Goal: Information Seeking & Learning: Find contact information

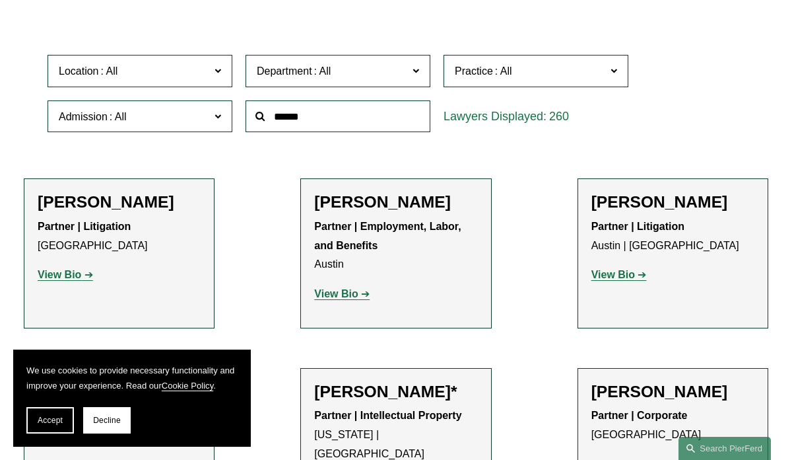
scroll to position [362, 0]
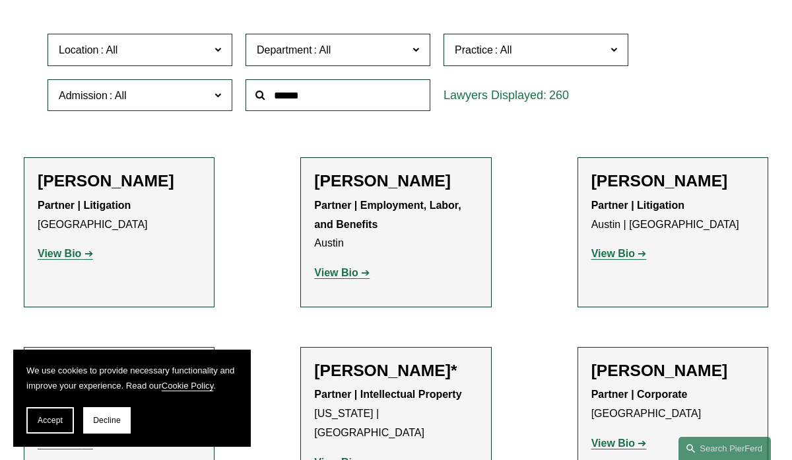
click at [502, 44] on span at bounding box center [503, 49] width 21 height 11
click at [184, 51] on span "Location" at bounding box center [134, 50] width 151 height 18
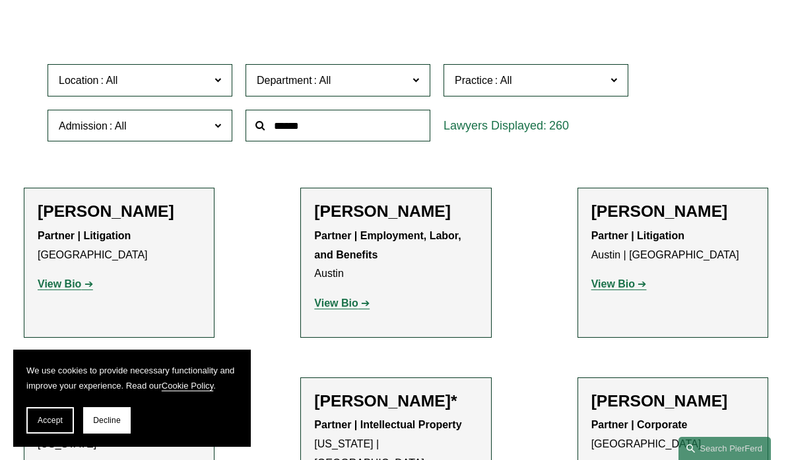
scroll to position [277, 0]
click at [0, 0] on link "[GEOGRAPHIC_DATA]" at bounding box center [0, 0] width 0 height 0
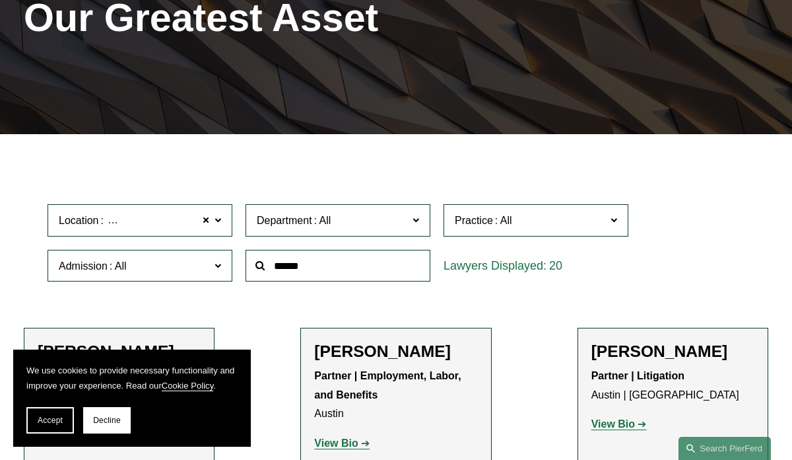
scroll to position [185, 0]
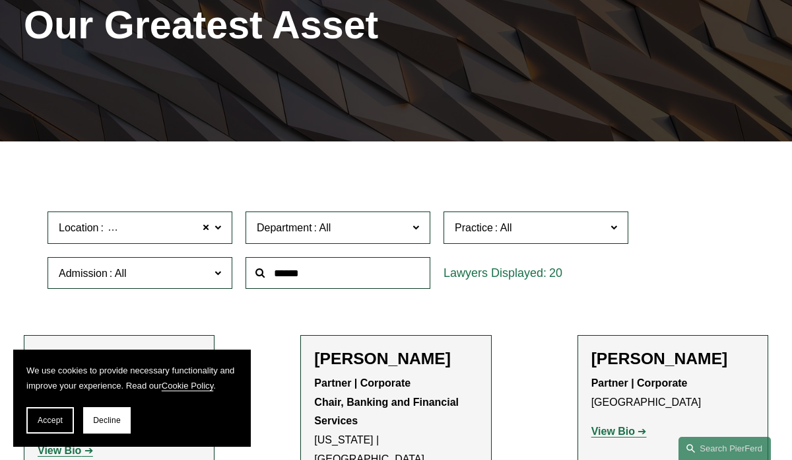
click at [333, 217] on label "Department" at bounding box center [338, 227] width 185 height 32
click at [0, 0] on link "Corporate" at bounding box center [0, 0] width 0 height 0
click at [519, 224] on span "Practice" at bounding box center [530, 228] width 151 height 18
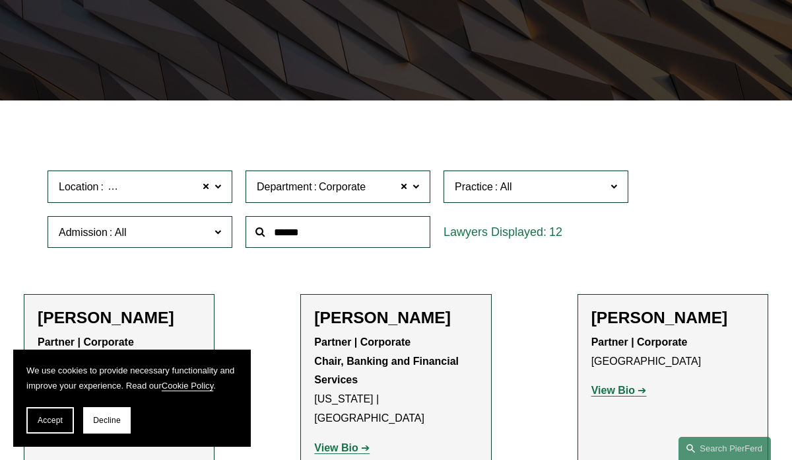
scroll to position [1911, 0]
click at [0, 0] on link "Private Equity and Venture Capital" at bounding box center [0, 0] width 0 height 0
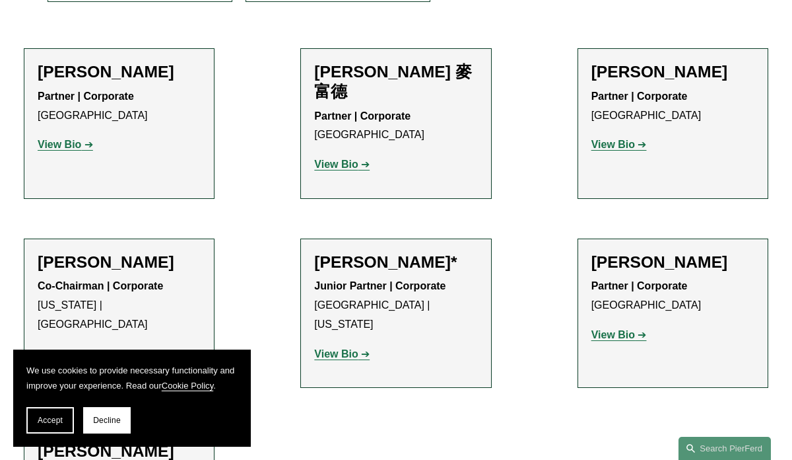
scroll to position [480, 0]
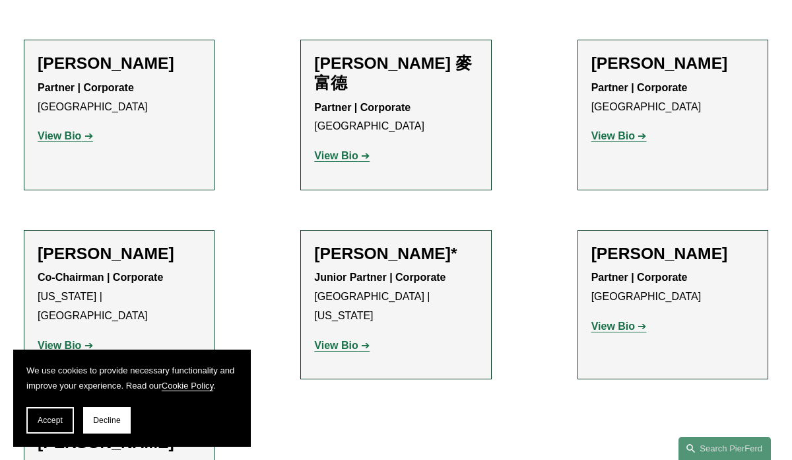
click at [618, 140] on strong "View Bio" at bounding box center [614, 135] width 44 height 11
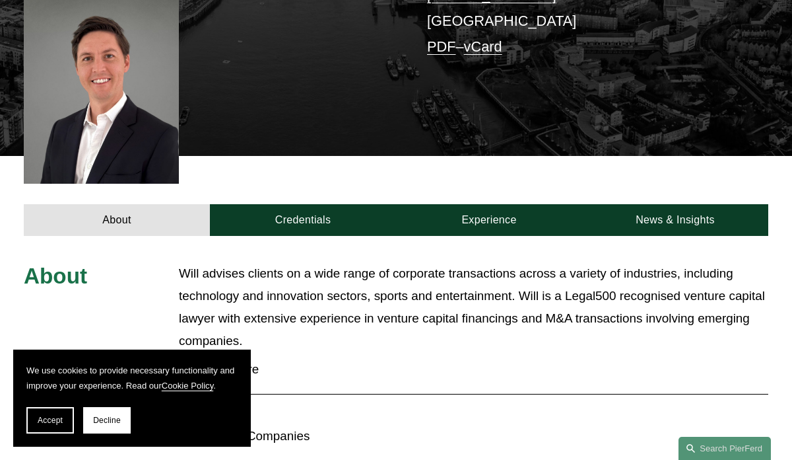
scroll to position [325, 0]
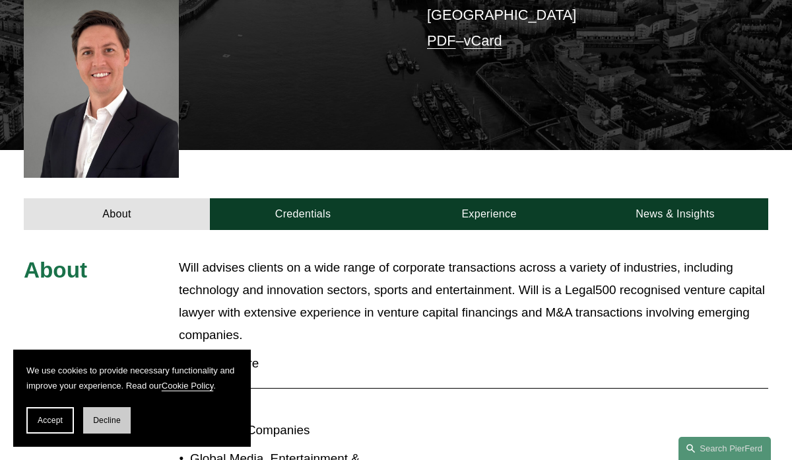
click at [111, 425] on button "Decline" at bounding box center [107, 420] width 48 height 26
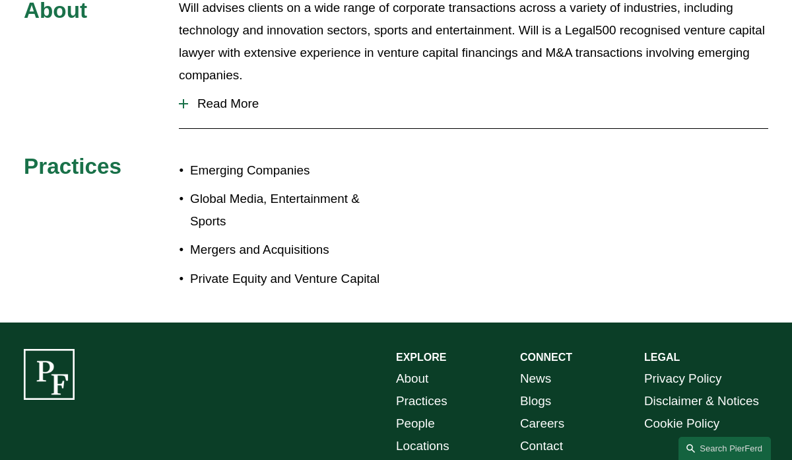
scroll to position [0, 0]
